Goal: Information Seeking & Learning: Learn about a topic

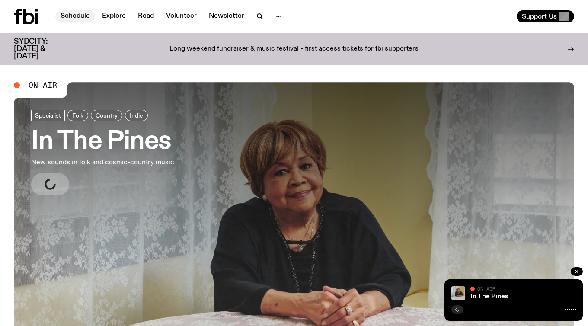
click at [82, 16] on link "Schedule" at bounding box center [75, 16] width 40 height 12
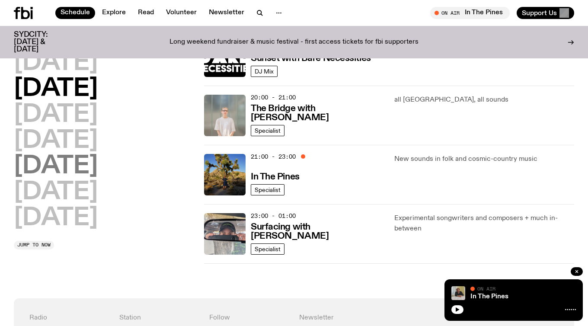
click at [58, 167] on h2 "[DATE]" at bounding box center [56, 166] width 84 height 24
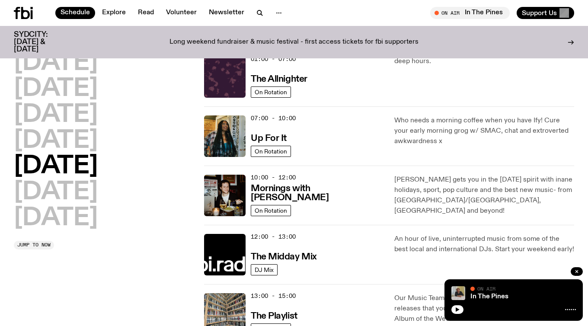
scroll to position [24, 0]
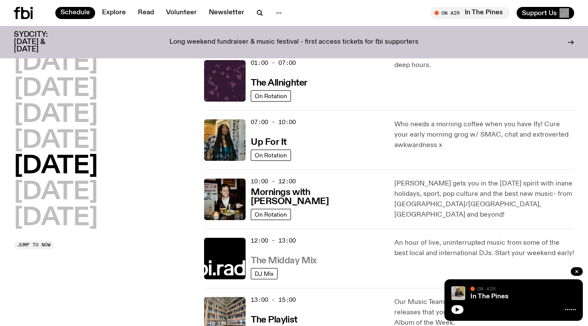
click at [296, 262] on h3 "The Midday Mix" at bounding box center [284, 260] width 66 height 9
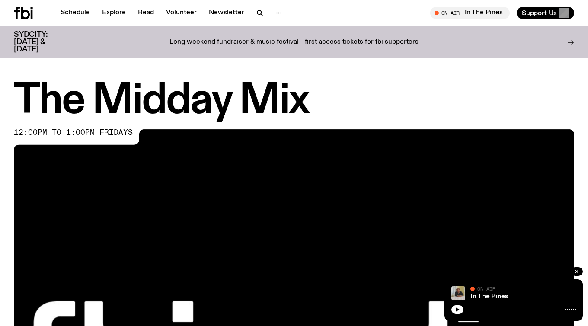
scroll to position [0, 0]
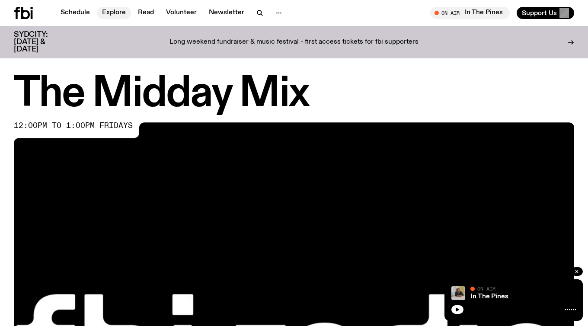
click at [115, 12] on link "Explore" at bounding box center [114, 13] width 34 height 12
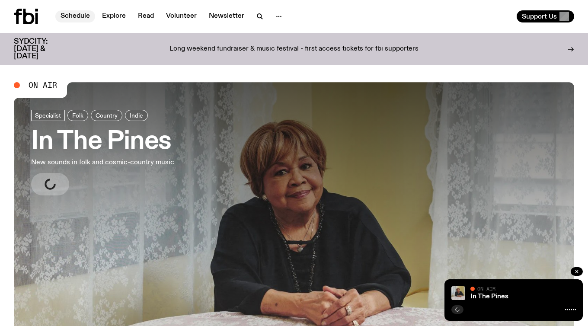
click at [76, 15] on link "Schedule" at bounding box center [75, 16] width 40 height 12
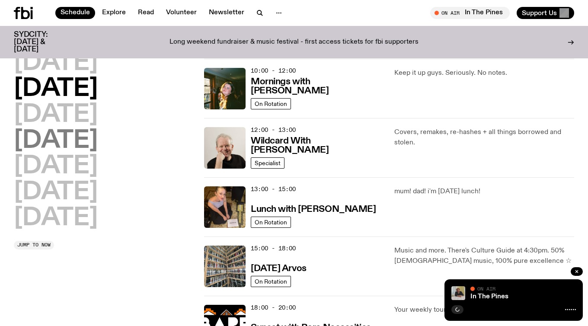
click at [64, 148] on h2 "[DATE]" at bounding box center [56, 141] width 84 height 24
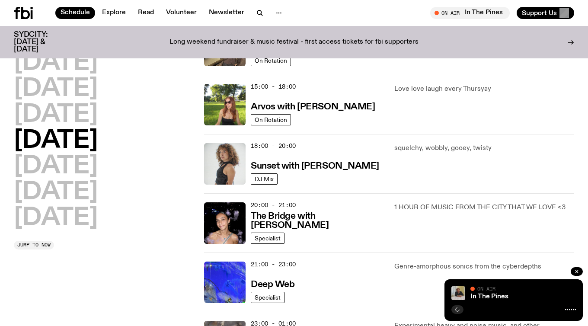
scroll to position [297, 0]
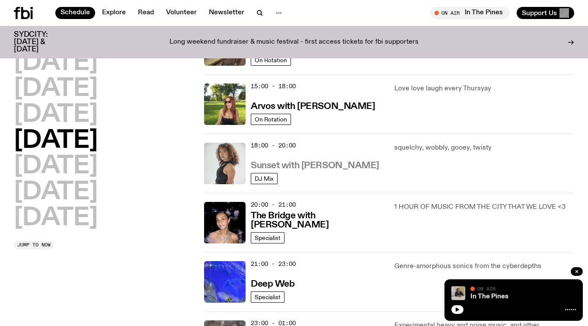
click at [311, 167] on h3 "Sunset with [PERSON_NAME]" at bounding box center [315, 165] width 128 height 9
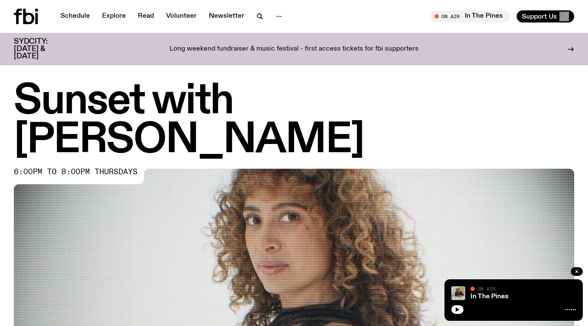
click at [15, 12] on icon at bounding box center [26, 17] width 24 height 16
